Goal: Information Seeking & Learning: Learn about a topic

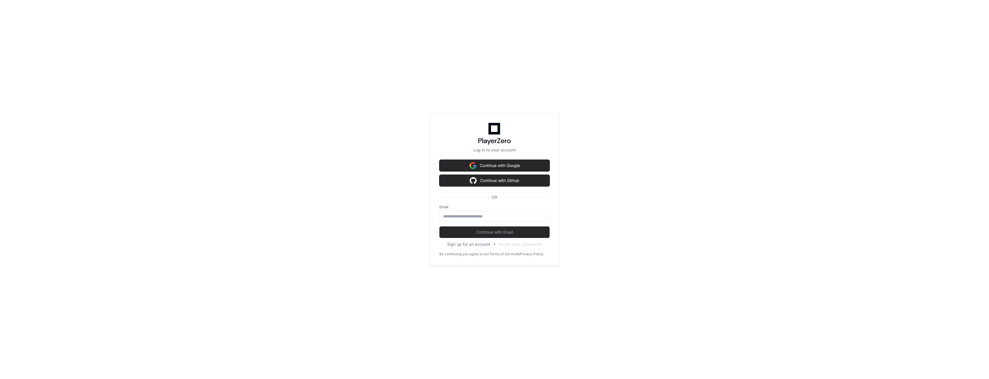
click at [635, 90] on div "Log in to your account Continue with Google Continue with Github OR Email Conti…" at bounding box center [494, 189] width 989 height 379
click at [458, 218] on input "email" at bounding box center [494, 216] width 103 height 6
click at [505, 216] on input "email" at bounding box center [494, 216] width 103 height 6
type input "**********"
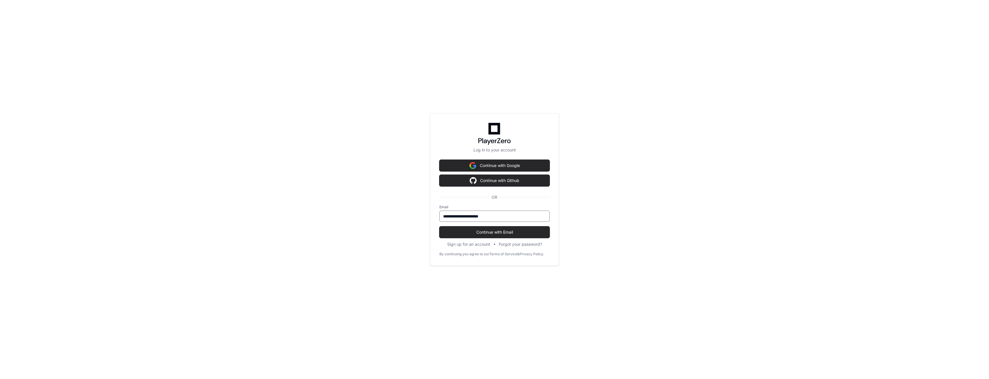
click at [439, 226] on button "Continue with Email" at bounding box center [494, 232] width 110 height 12
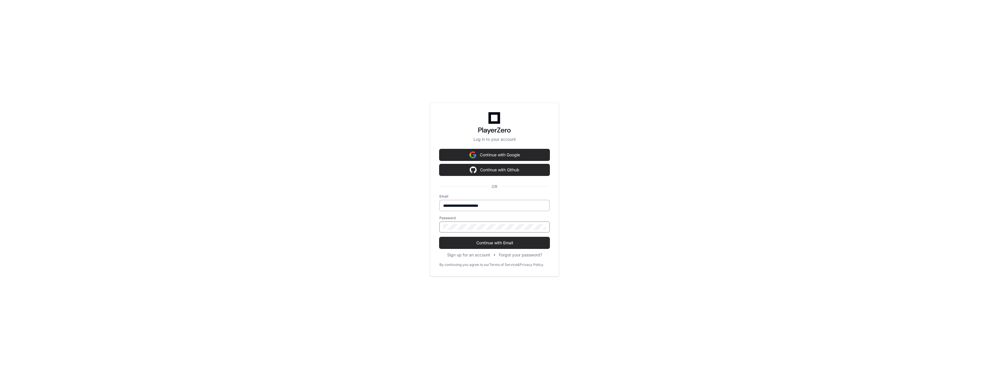
click at [439, 237] on button "Continue with Email" at bounding box center [494, 243] width 110 height 12
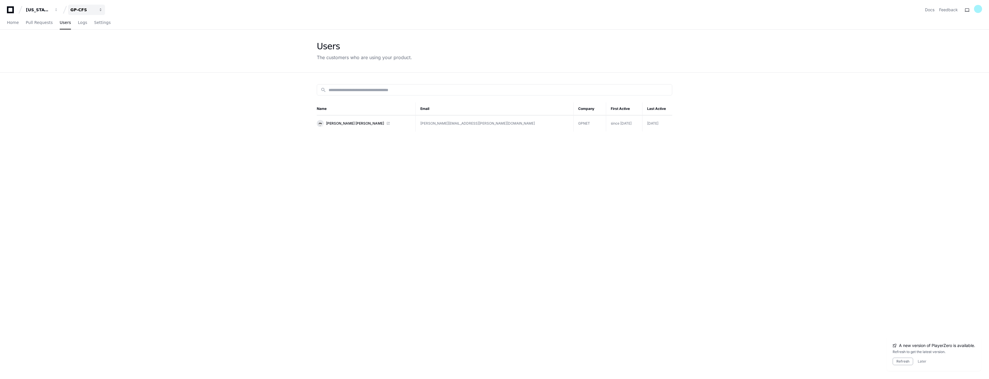
click at [89, 10] on div "GP-CFS" at bounding box center [82, 10] width 25 height 6
click at [104, 54] on span "GP-Balancing" at bounding box center [94, 53] width 29 height 7
click at [895, 360] on button "Refresh" at bounding box center [903, 362] width 20 height 8
click at [351, 124] on span "[PERSON_NAME] [PERSON_NAME]" at bounding box center [355, 123] width 58 height 5
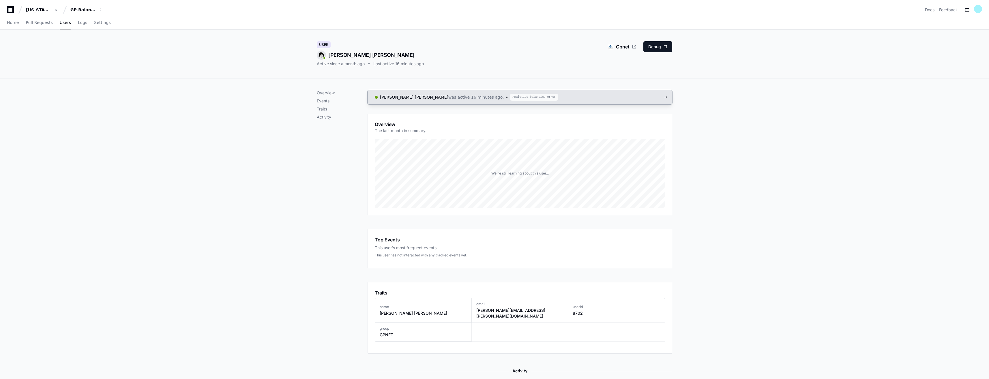
click at [510, 99] on span "Analytics balancing_error" at bounding box center [534, 97] width 48 height 7
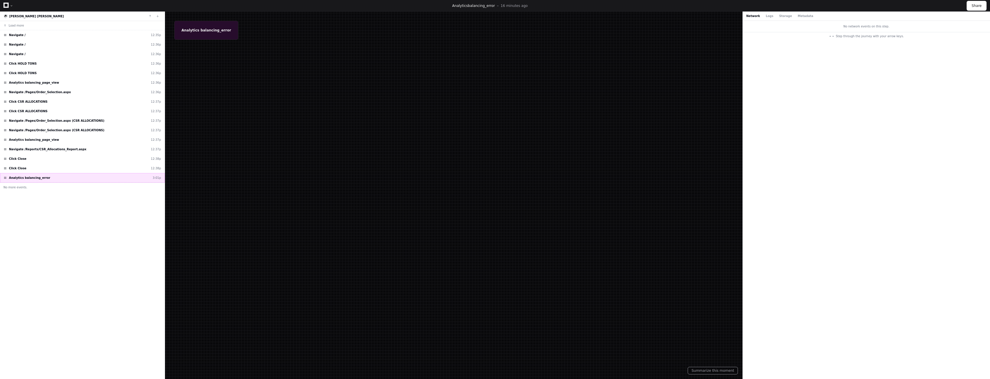
click at [43, 178] on div "Analytics balancing_error 3:01p" at bounding box center [82, 178] width 165 height 10
click at [221, 29] on div at bounding box center [495, 189] width 990 height 379
click at [207, 29] on div at bounding box center [495, 189] width 990 height 379
drag, startPoint x: 180, startPoint y: 29, endPoint x: 242, endPoint y: 44, distance: 64.4
click at [182, 31] on div at bounding box center [495, 189] width 990 height 379
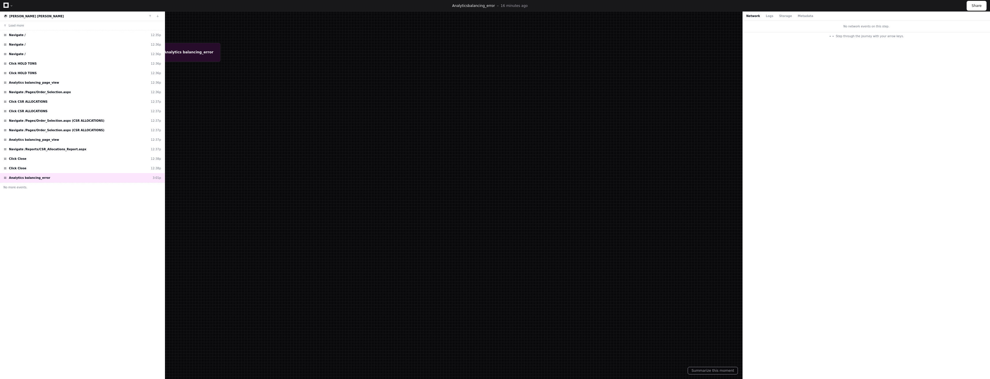
click at [269, 104] on div at bounding box center [477, 211] width 990 height 379
drag, startPoint x: 183, startPoint y: 57, endPoint x: 278, endPoint y: 88, distance: 98.8
drag, startPoint x: 278, startPoint y: 88, endPoint x: 361, endPoint y: 179, distance: 123.9
click at [361, 179] on div at bounding box center [478, 218] width 990 height 379
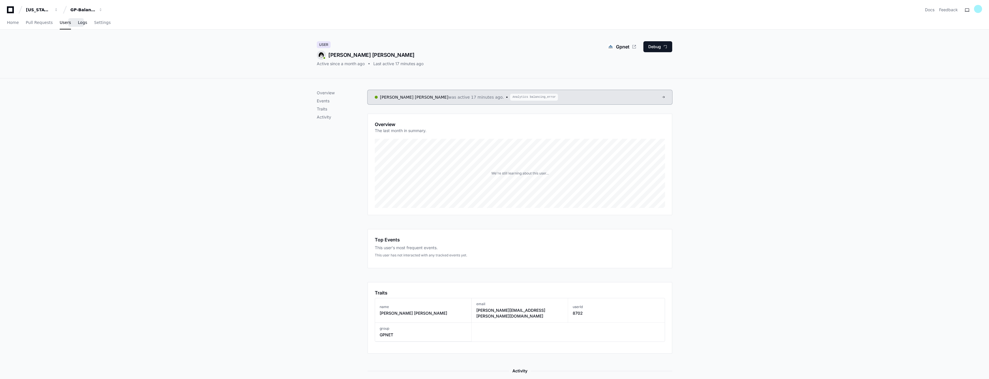
click at [78, 24] on span "Logs" at bounding box center [82, 22] width 9 height 3
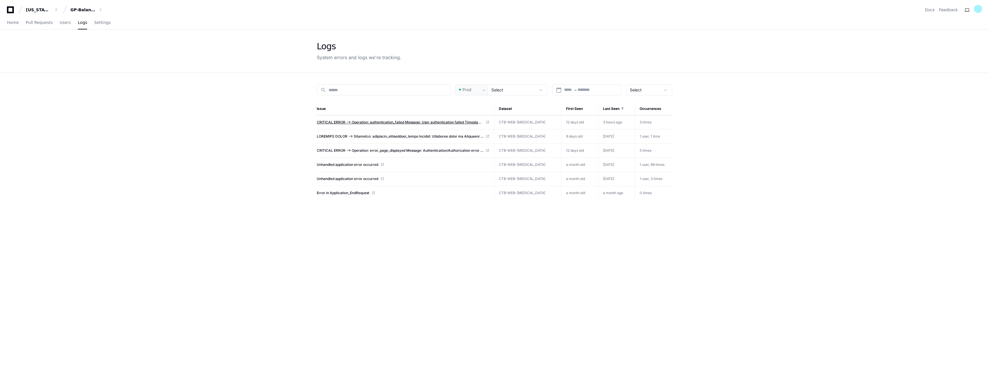
click at [401, 122] on span "CRITICAL ERROR --> Operation: authentication_failed Message: User authenticatio…" at bounding box center [400, 122] width 167 height 5
